Goal: Task Accomplishment & Management: Manage account settings

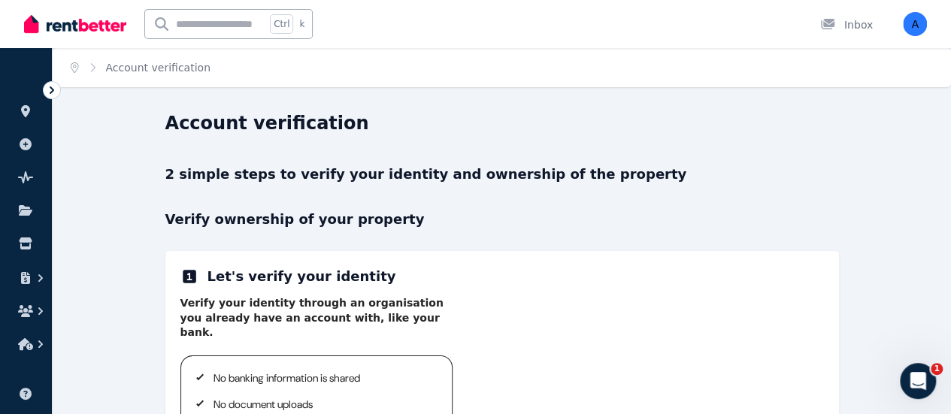
click at [93, 71] on icon "Breadcrumb" at bounding box center [92, 67] width 15 height 11
click at [27, 342] on icon "button" at bounding box center [25, 344] width 15 height 12
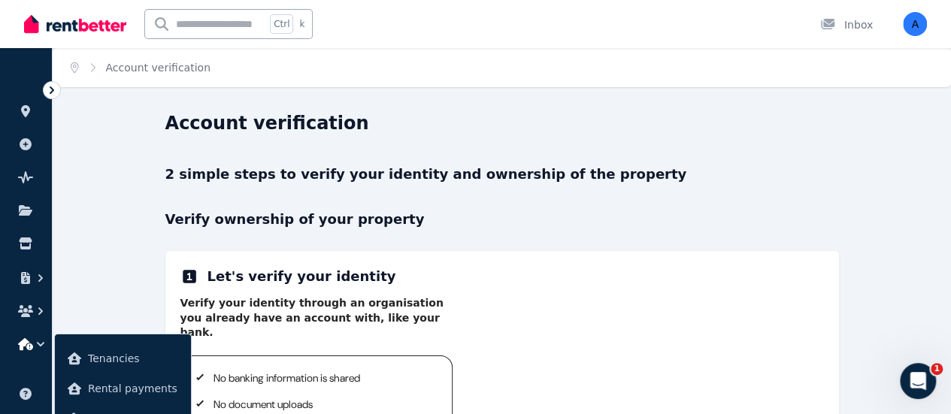
click at [26, 343] on icon "button" at bounding box center [25, 344] width 15 height 12
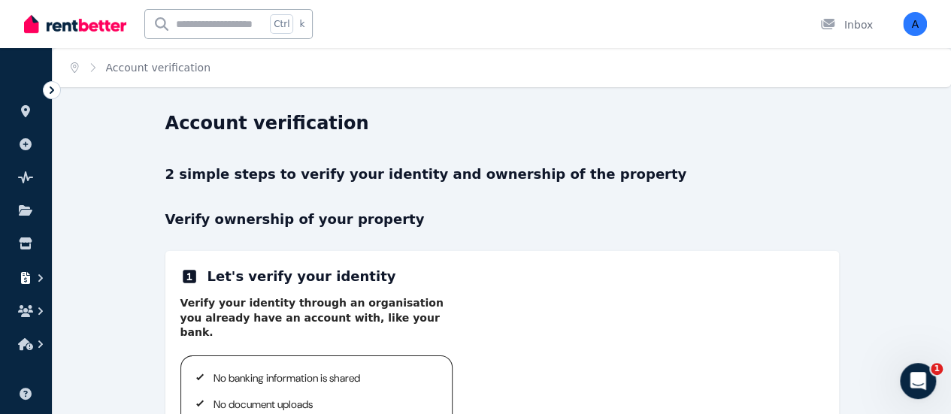
click at [29, 280] on icon "button" at bounding box center [25, 278] width 9 height 12
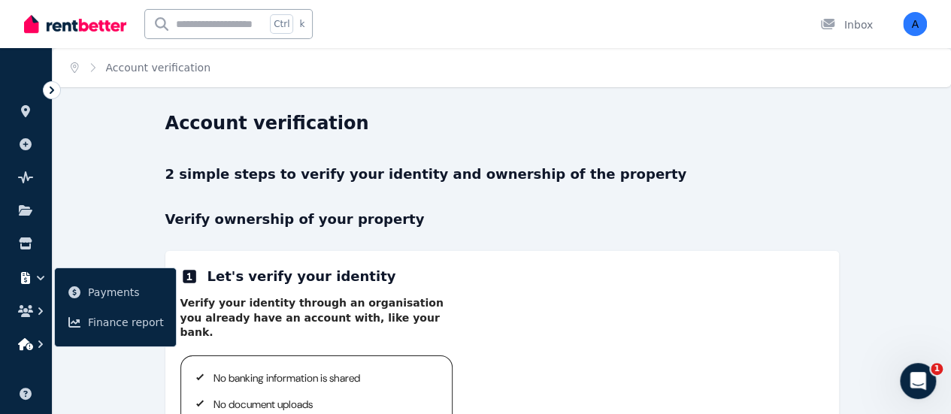
click at [35, 345] on icon "button" at bounding box center [40, 344] width 15 height 15
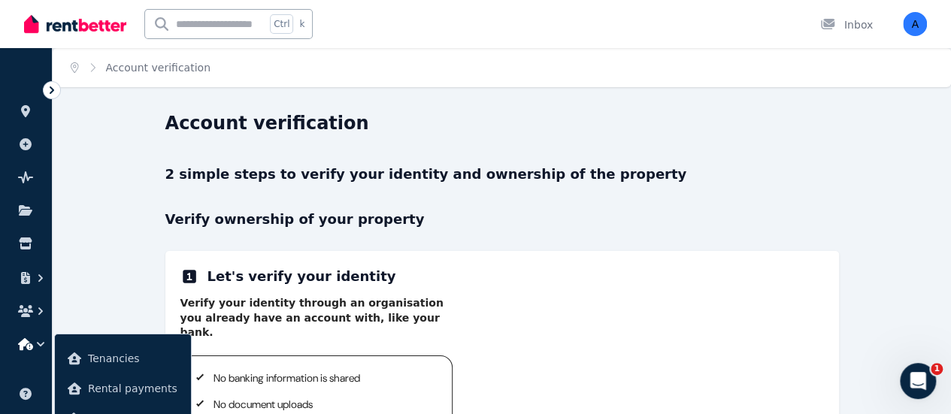
click at [51, 93] on icon at bounding box center [51, 90] width 15 height 15
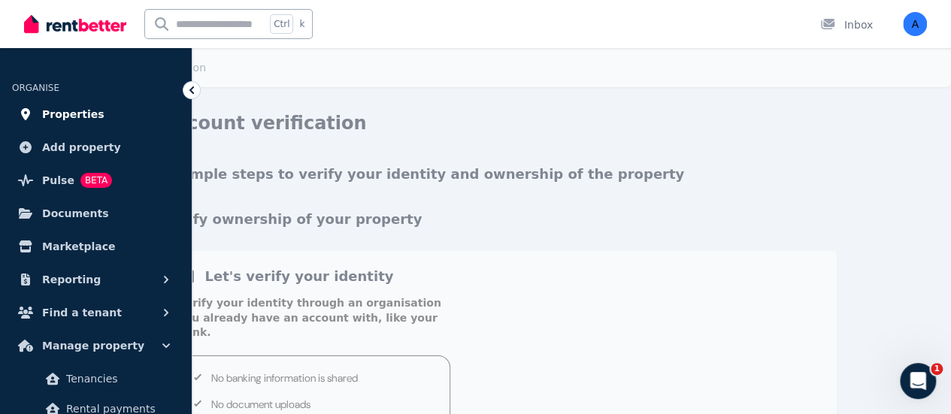
click at [78, 119] on span "Properties" at bounding box center [73, 114] width 62 height 18
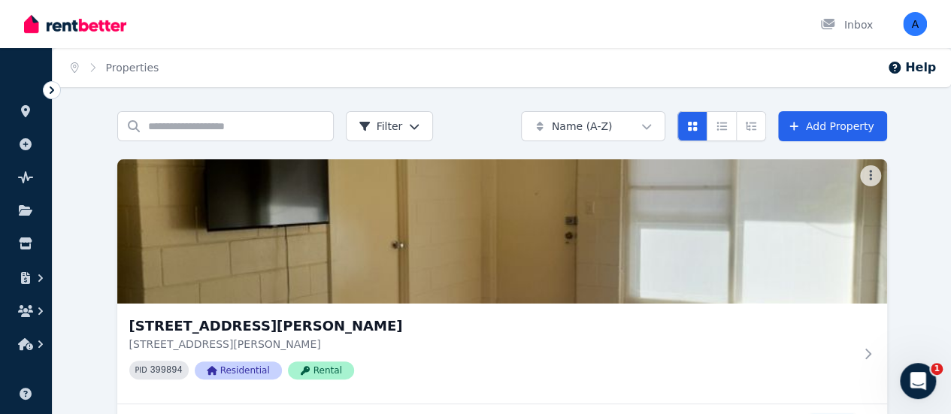
scroll to position [68, 0]
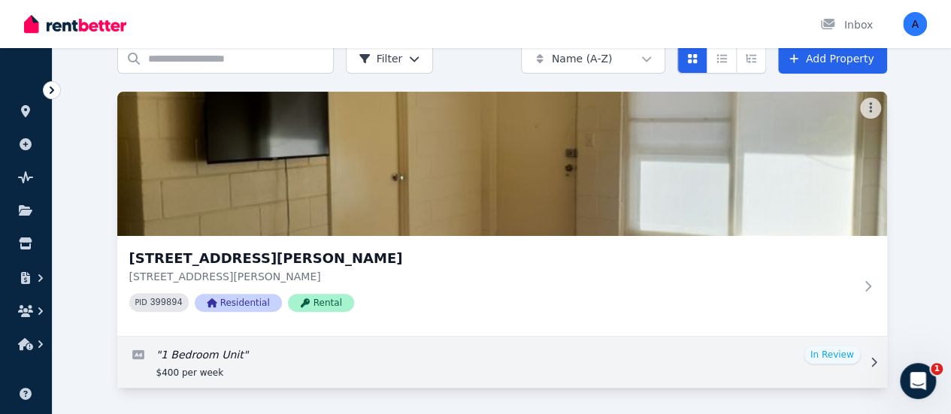
click at [298, 350] on link "Edit listing: 1 Bedroom Unit" at bounding box center [501, 362] width 769 height 51
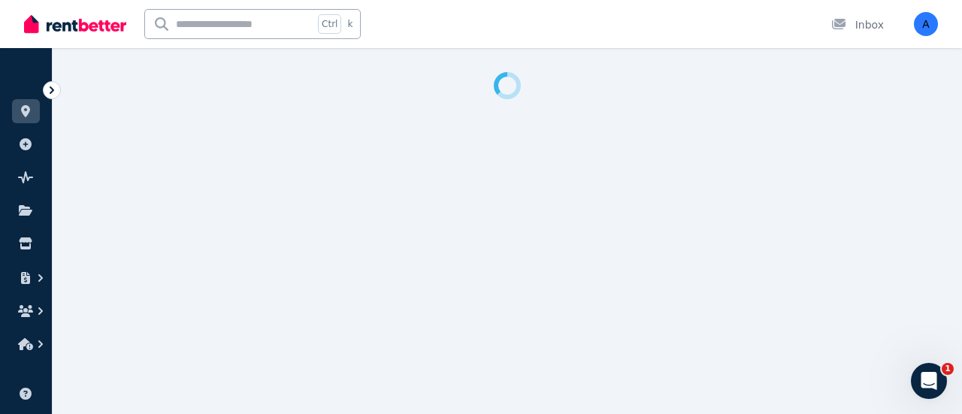
select select "**"
select select "**********"
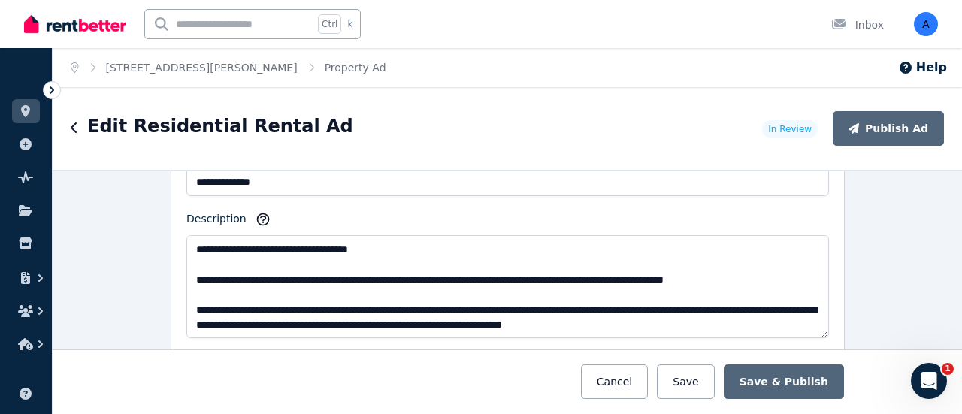
scroll to position [977, 0]
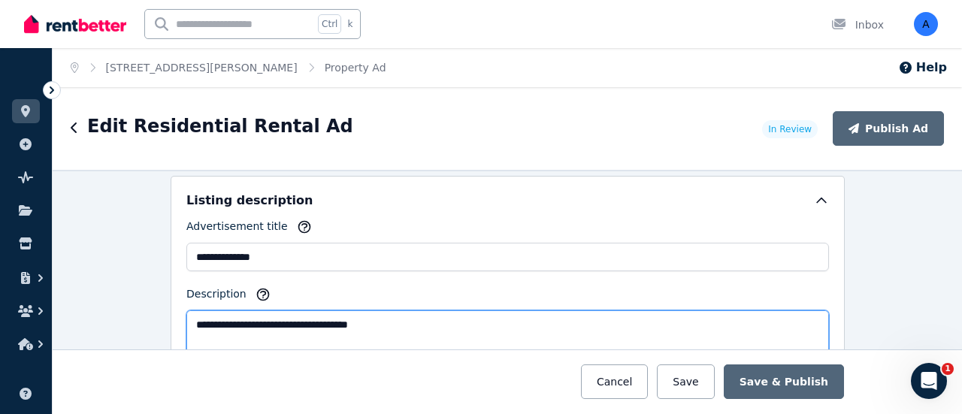
drag, startPoint x: 410, startPoint y: 314, endPoint x: 171, endPoint y: 318, distance: 239.0
click at [171, 321] on div "**********" at bounding box center [508, 302] width 674 height 253
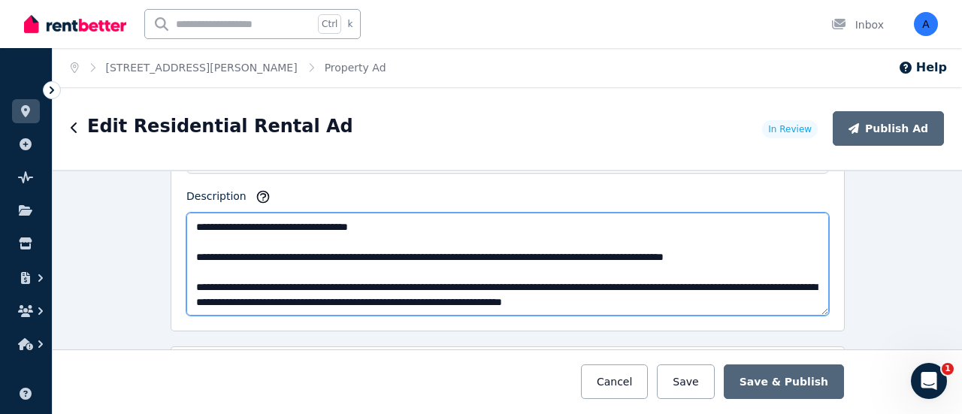
scroll to position [1052, 0]
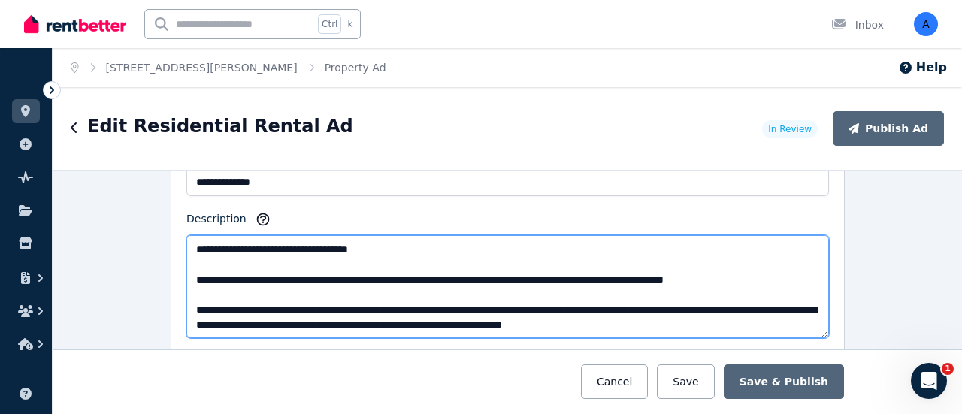
click at [375, 267] on textarea "Description" at bounding box center [507, 286] width 642 height 103
drag, startPoint x: 425, startPoint y: 226, endPoint x: 389, endPoint y: 207, distance: 41.0
click at [389, 211] on div "Description" at bounding box center [507, 274] width 642 height 127
click at [273, 242] on textarea "Description" at bounding box center [507, 286] width 642 height 103
click at [277, 241] on textarea "Description" at bounding box center [507, 286] width 642 height 103
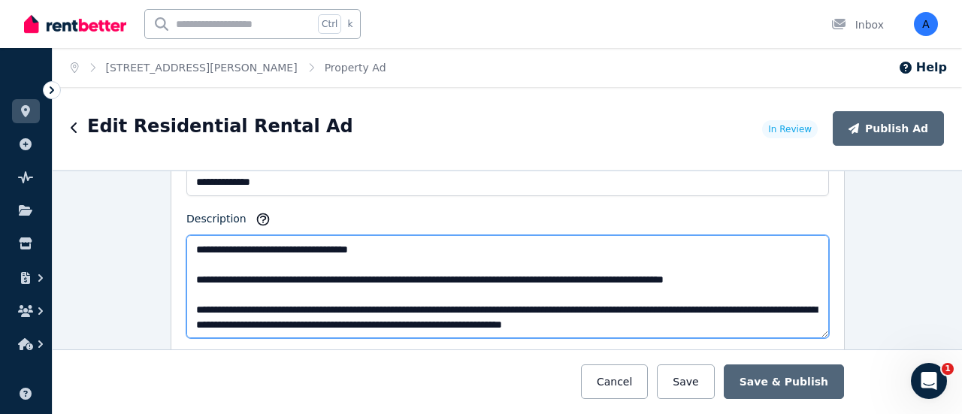
click at [280, 238] on textarea "Description" at bounding box center [507, 286] width 642 height 103
click at [268, 254] on textarea "Description" at bounding box center [507, 286] width 642 height 103
click at [268, 244] on textarea "Description" at bounding box center [507, 286] width 642 height 103
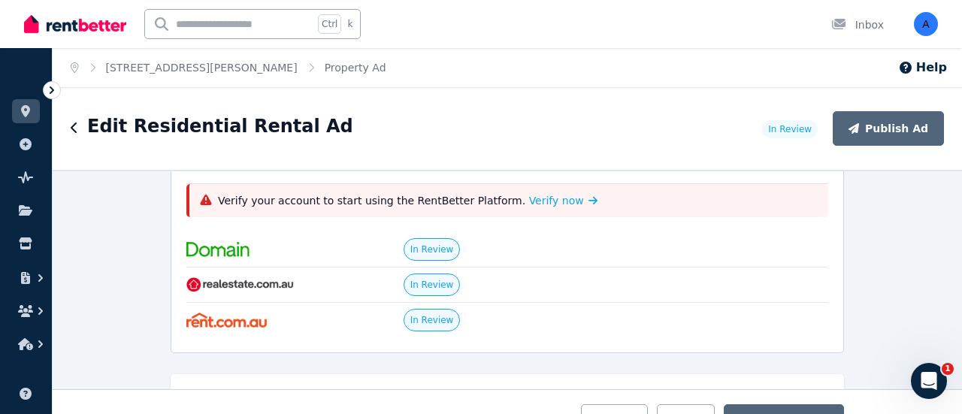
scroll to position [0, 0]
